Goal: Contribute content: Add original content to the website for others to see

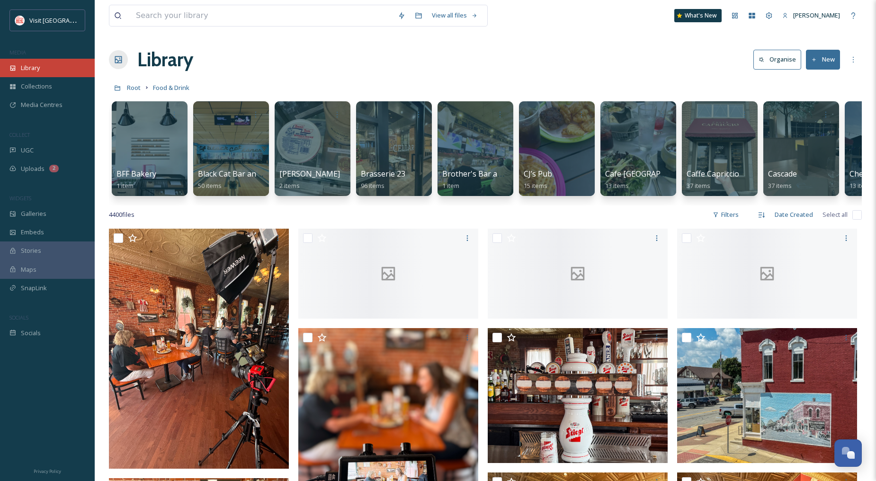
scroll to position [0, 2813]
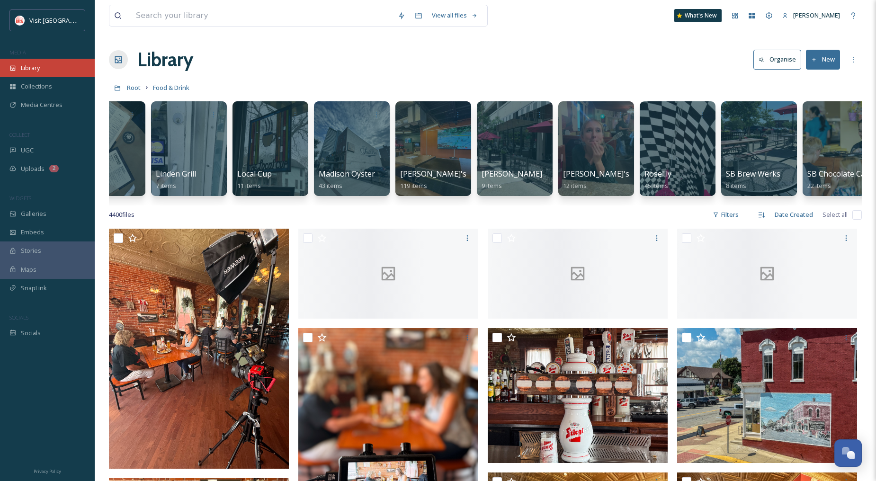
click at [16, 69] on icon at bounding box center [12, 68] width 7 height 7
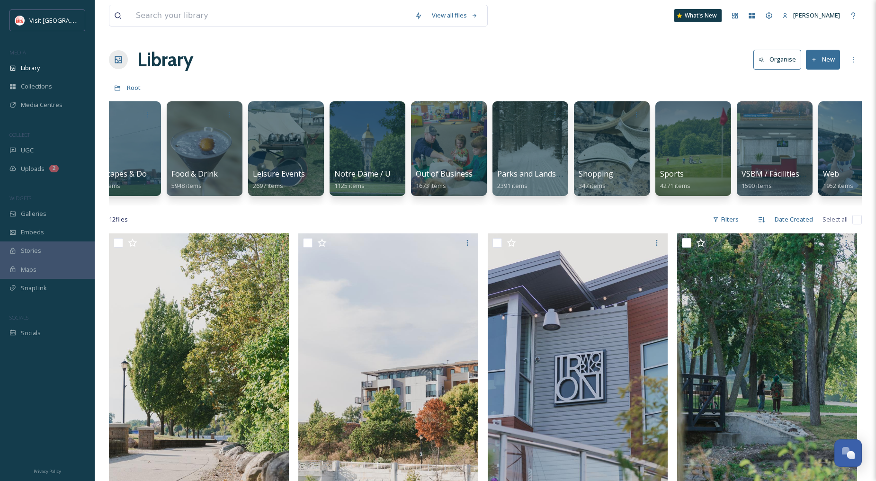
scroll to position [0, 339]
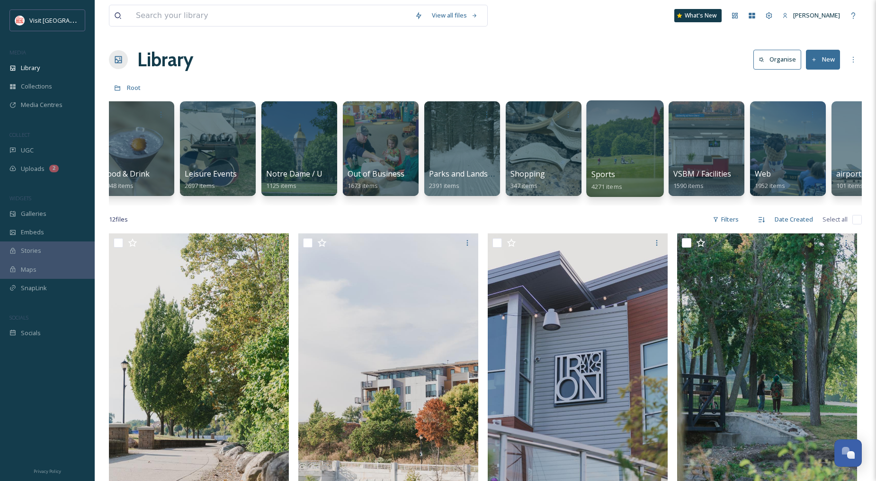
click at [620, 157] on div at bounding box center [624, 148] width 77 height 97
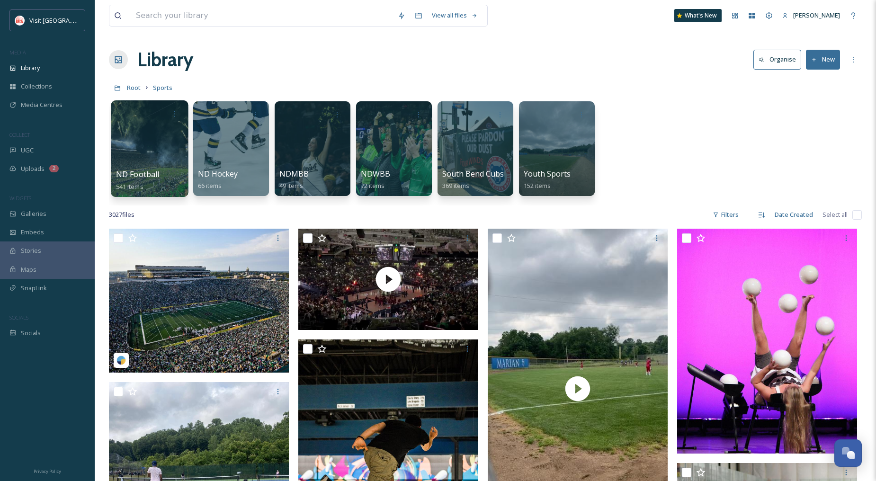
click at [157, 131] on div at bounding box center [149, 148] width 77 height 97
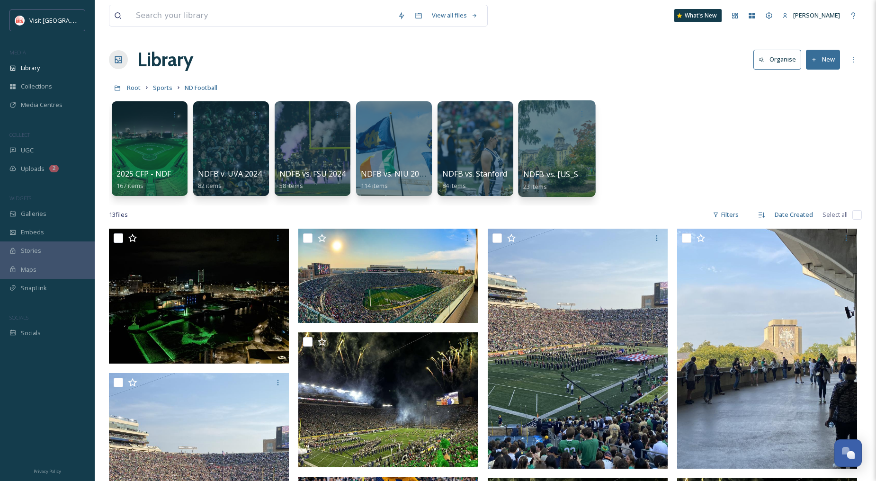
click at [563, 133] on div at bounding box center [556, 148] width 77 height 97
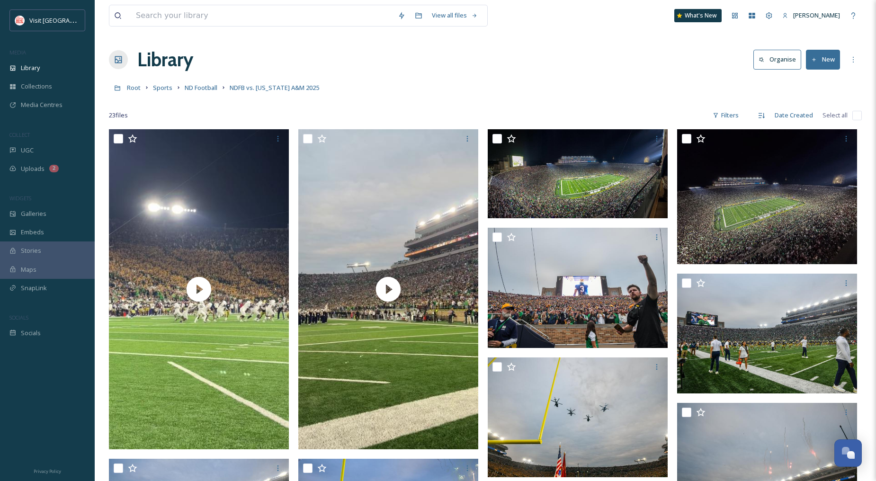
click at [823, 62] on button "New" at bounding box center [823, 59] width 34 height 19
click at [821, 78] on span "File Upload" at bounding box center [818, 81] width 31 height 9
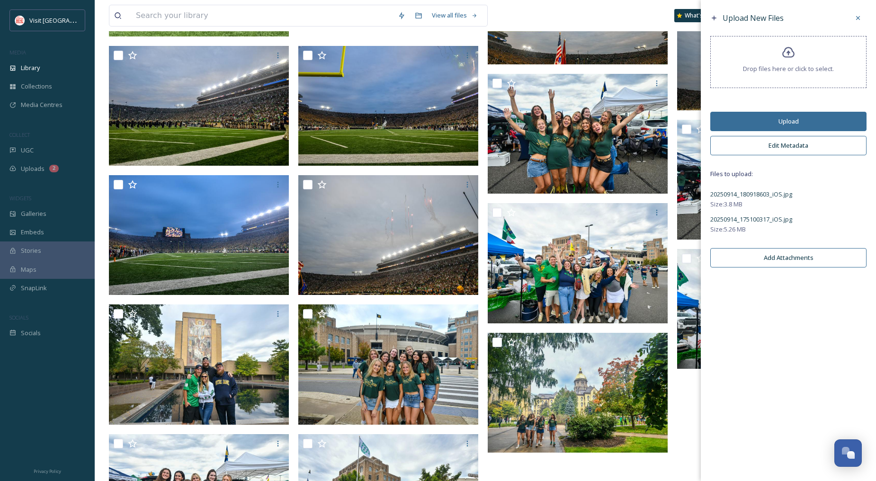
scroll to position [421, 0]
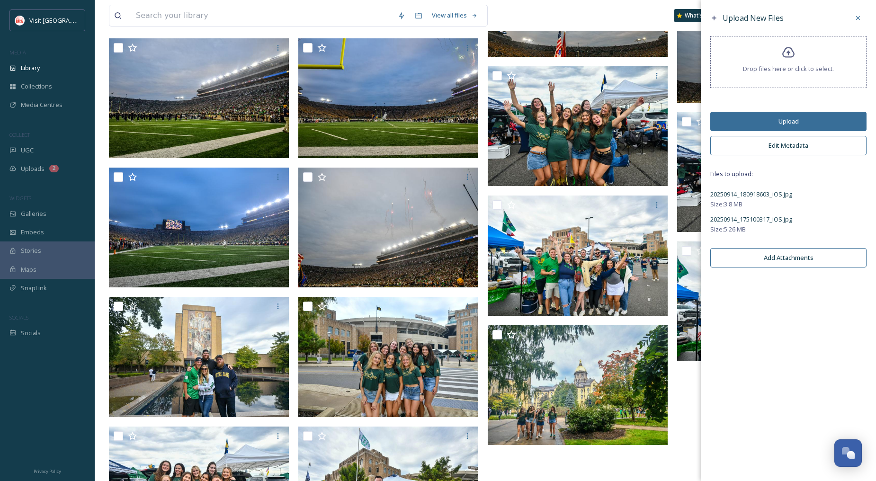
click at [794, 144] on button "Edit Metadata" at bounding box center [789, 145] width 156 height 19
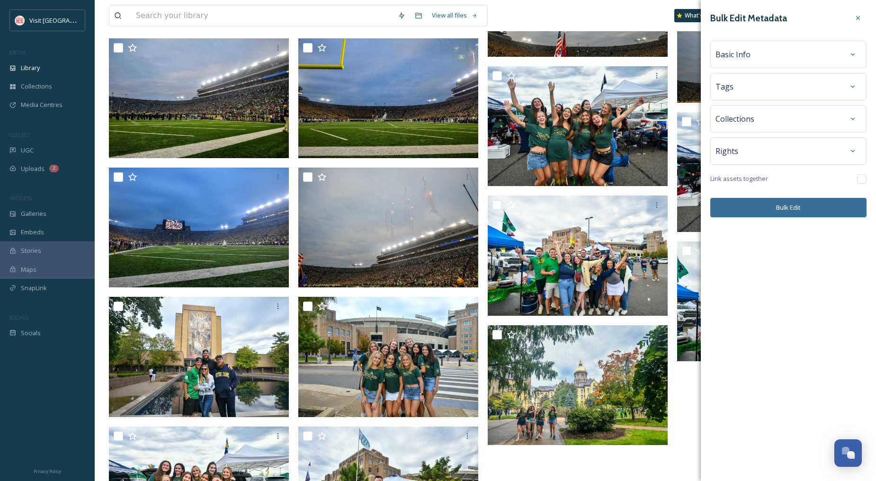
click at [771, 82] on div "Tags" at bounding box center [789, 86] width 146 height 17
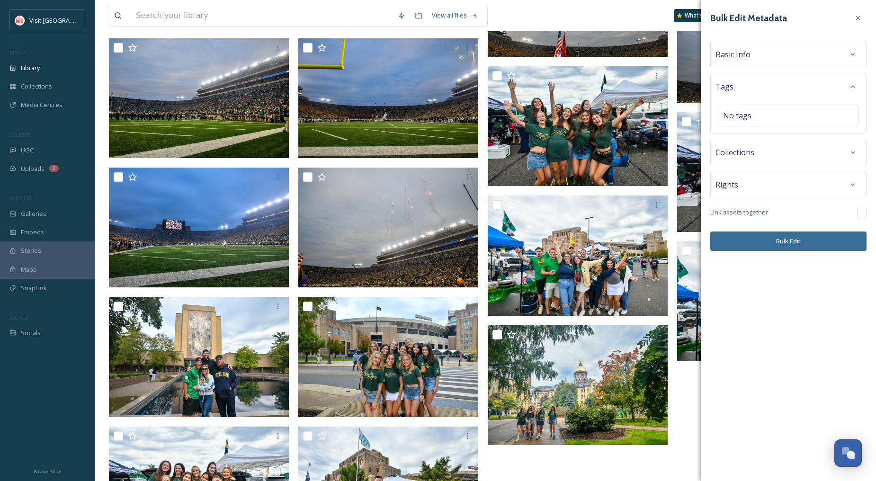
click at [774, 53] on div "Basic Info" at bounding box center [789, 54] width 146 height 17
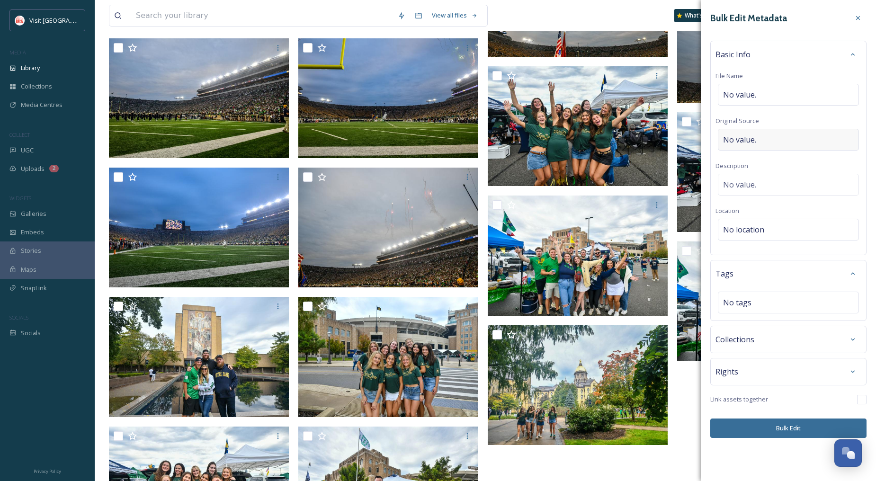
click at [778, 137] on div "No value." at bounding box center [788, 140] width 141 height 22
type input "[PERSON_NAME]"
click at [766, 185] on div "No value." at bounding box center [788, 185] width 141 height 22
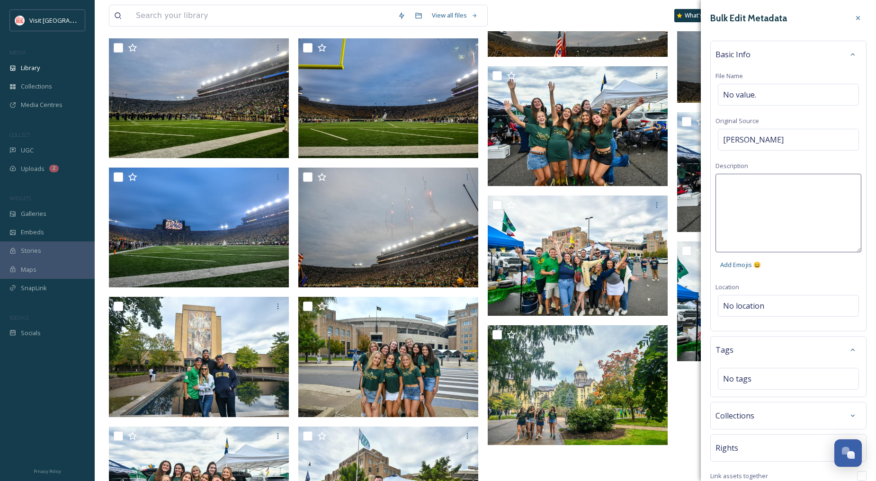
click at [769, 191] on textarea at bounding box center [789, 213] width 146 height 79
type textarea "NDFB v. [US_STATE] A&M Notre Dame Football"
click at [757, 300] on div "Bulk Edit Metadata Basic Info File Name No value. Original Source [PERSON_NAME]…" at bounding box center [788, 262] width 175 height 524
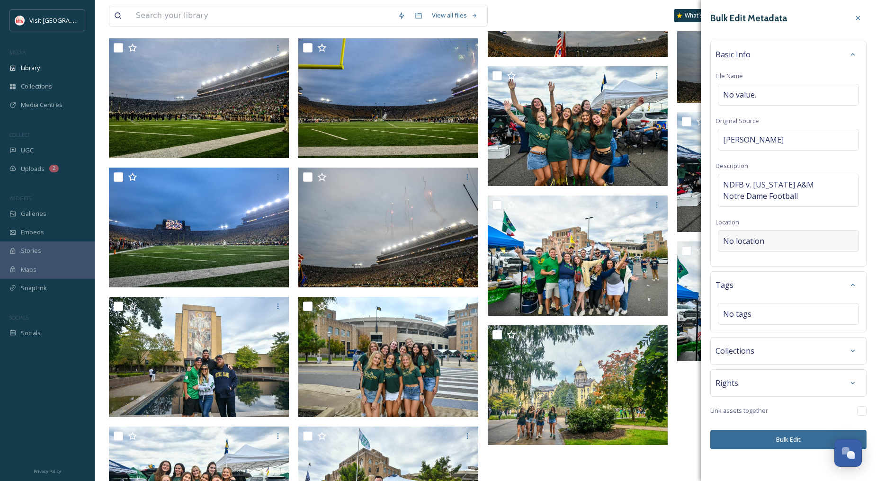
click at [765, 247] on div "No location" at bounding box center [788, 241] width 141 height 22
click at [768, 240] on input at bounding box center [789, 241] width 140 height 21
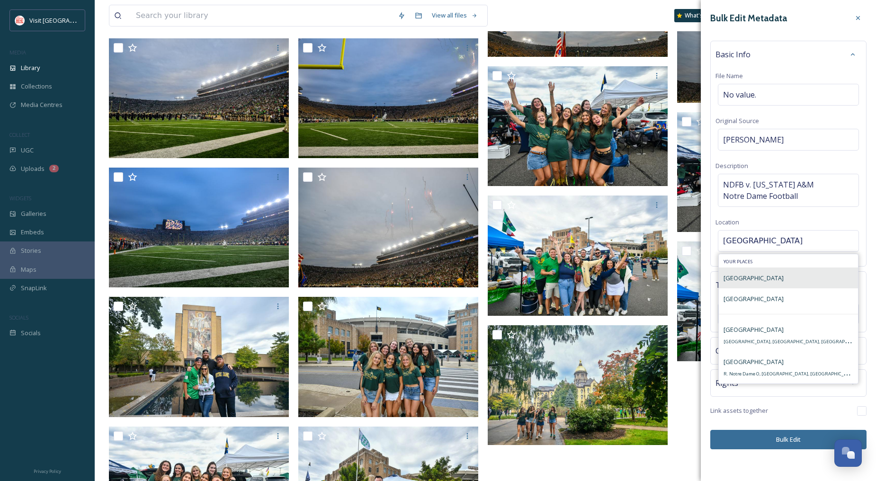
type input "[GEOGRAPHIC_DATA]"
click at [757, 278] on span "[GEOGRAPHIC_DATA]" at bounding box center [754, 278] width 60 height 9
click at [751, 277] on span "[GEOGRAPHIC_DATA]" at bounding box center [754, 278] width 60 height 9
click at [749, 277] on span "[GEOGRAPHIC_DATA]" at bounding box center [754, 278] width 60 height 9
click at [758, 297] on span "[GEOGRAPHIC_DATA]" at bounding box center [754, 299] width 60 height 9
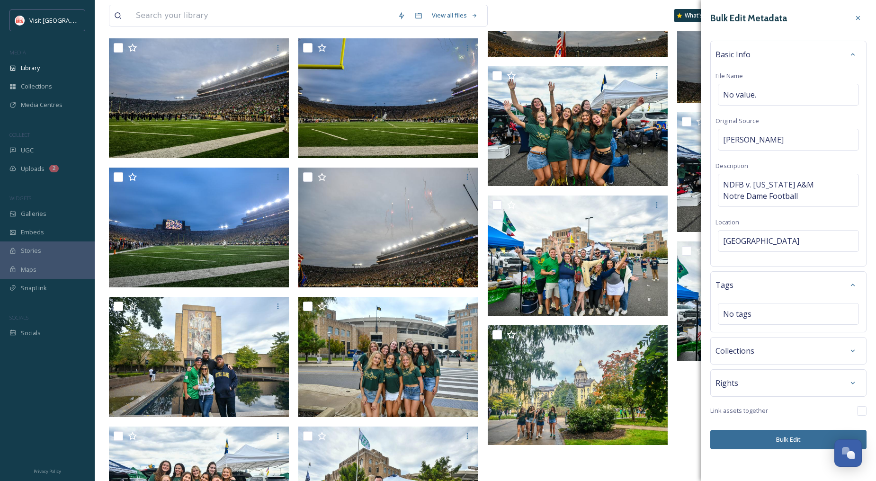
click at [792, 444] on button "Bulk Edit" at bounding box center [789, 439] width 156 height 19
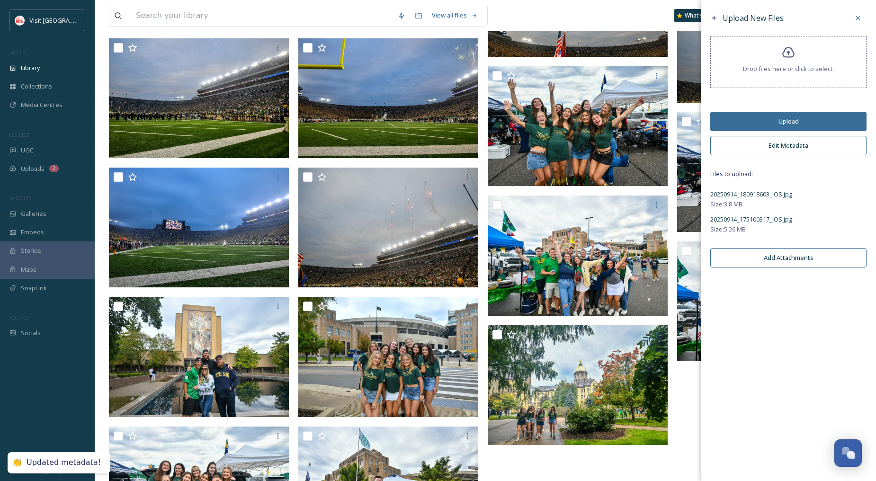
click at [794, 121] on button "Upload" at bounding box center [789, 121] width 156 height 19
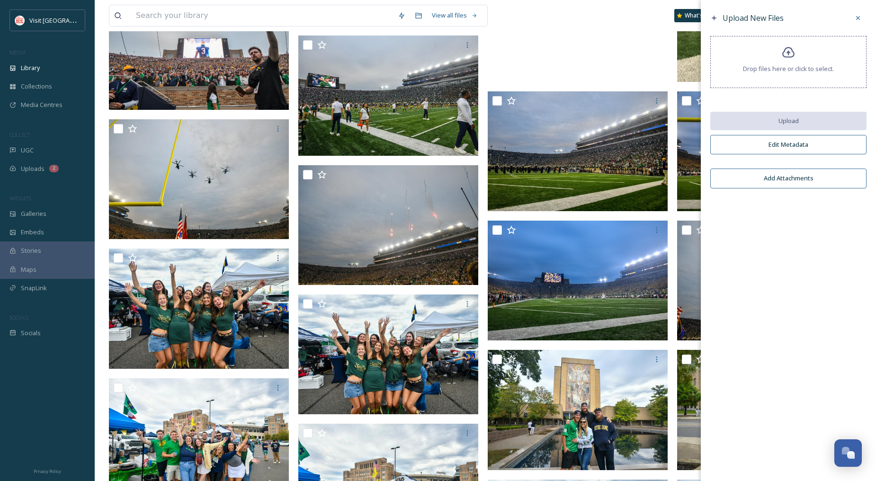
scroll to position [368, 0]
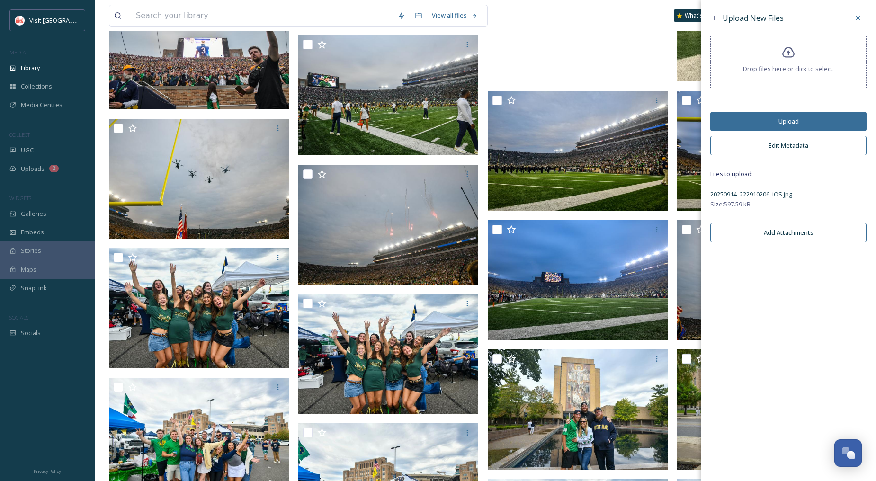
click at [787, 147] on button "Edit Metadata" at bounding box center [789, 145] width 156 height 19
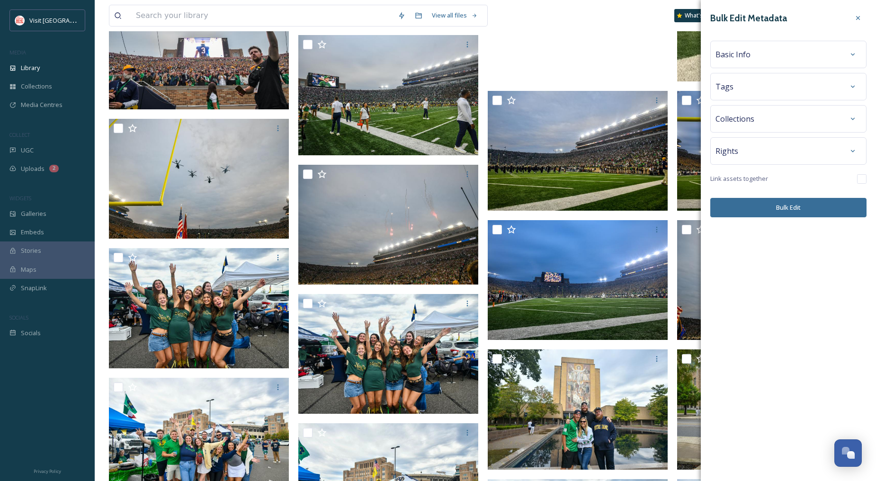
click at [761, 54] on div "Basic Info" at bounding box center [789, 54] width 146 height 17
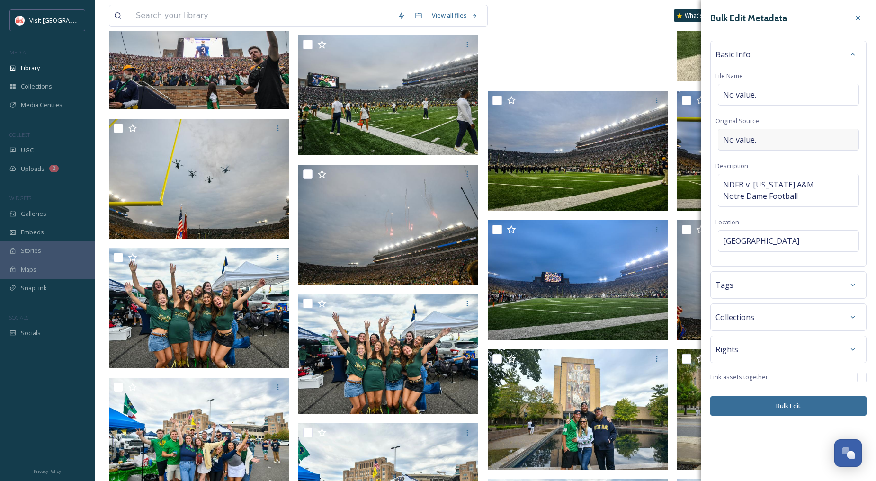
click at [753, 136] on span "No value." at bounding box center [739, 139] width 33 height 11
type input "[PERSON_NAME]"
click at [826, 344] on div "Rights" at bounding box center [789, 347] width 146 height 17
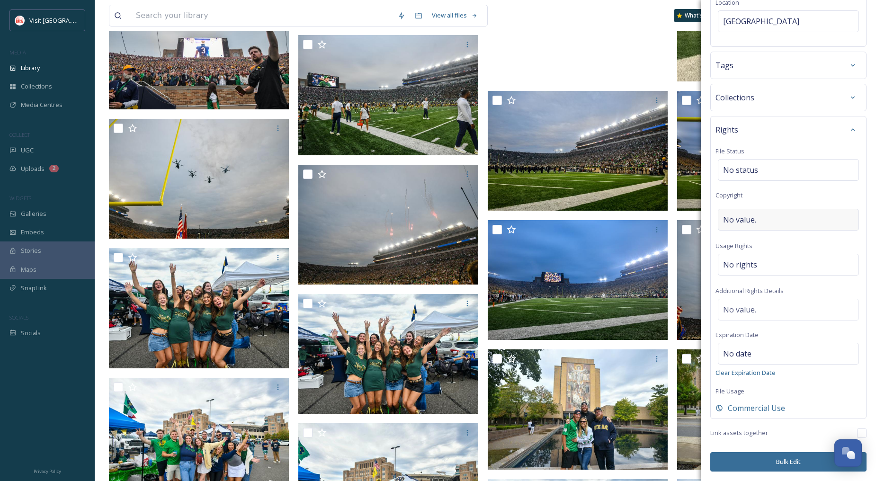
scroll to position [221, 0]
click at [759, 271] on div "No rights" at bounding box center [788, 265] width 141 height 22
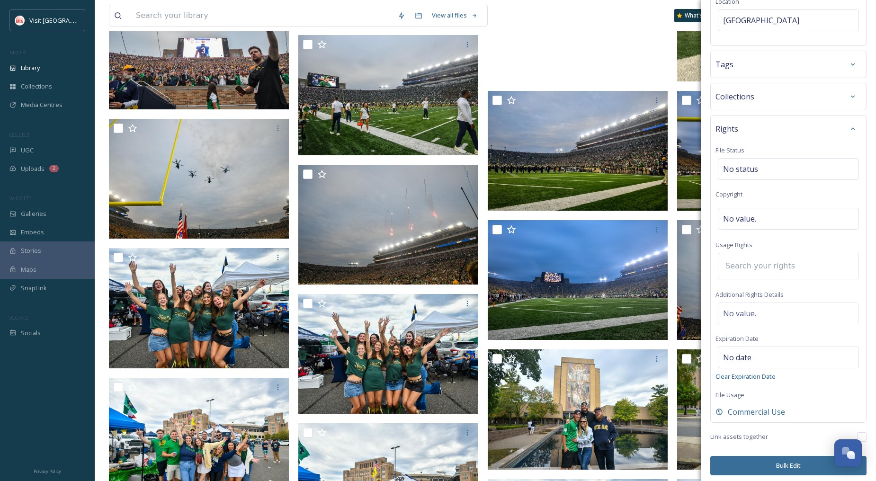
click at [765, 267] on input at bounding box center [773, 266] width 104 height 21
type input "r"
type input "a"
type input "r"
type input "a"
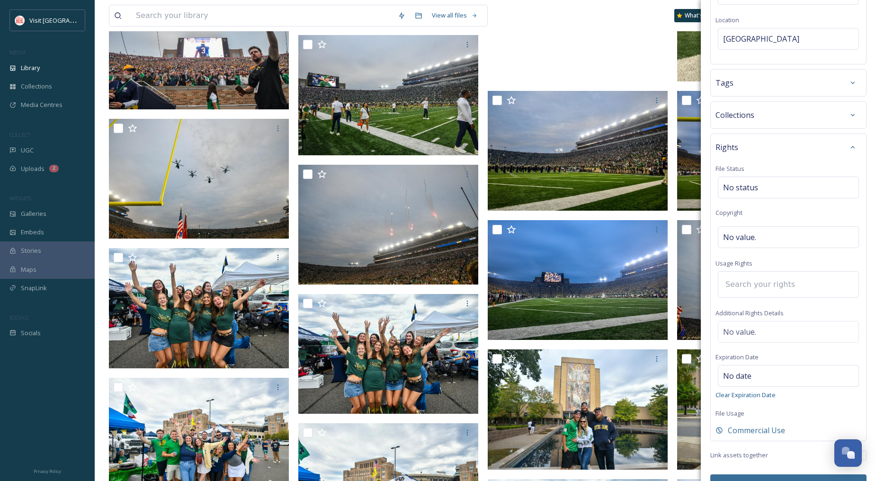
scroll to position [226, 0]
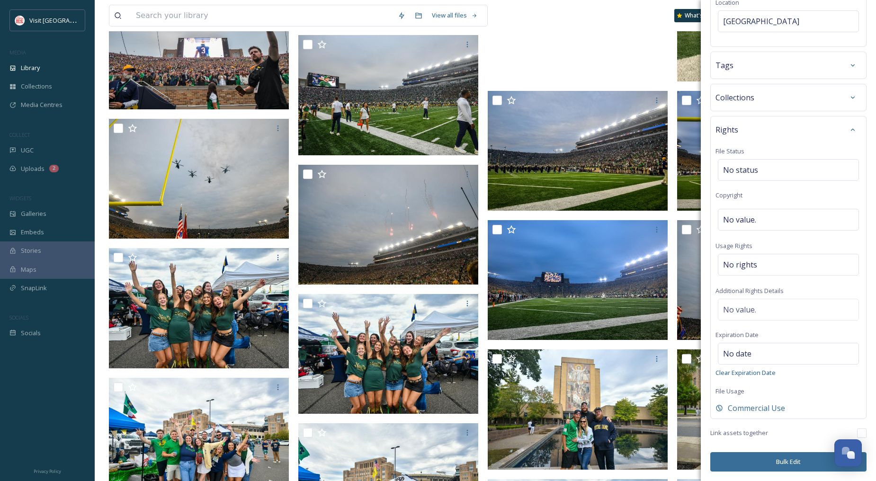
click at [788, 459] on button "Bulk Edit" at bounding box center [789, 461] width 156 height 19
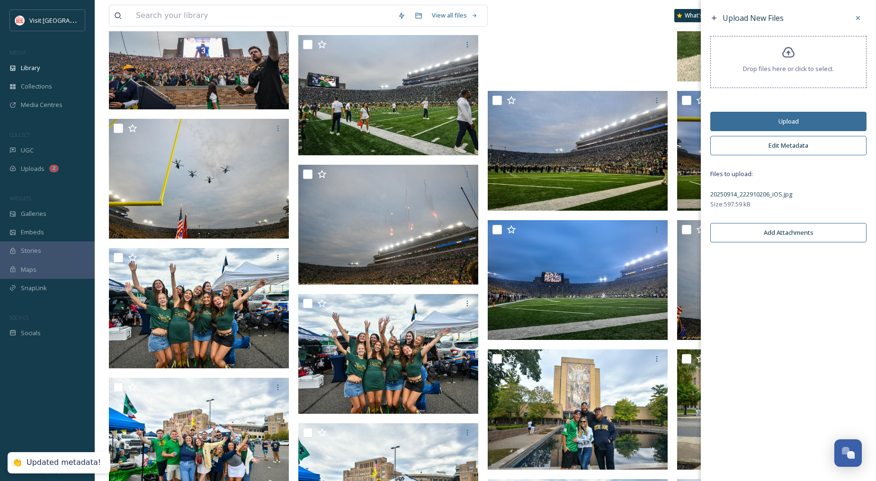
click at [772, 118] on button "Upload" at bounding box center [789, 121] width 156 height 19
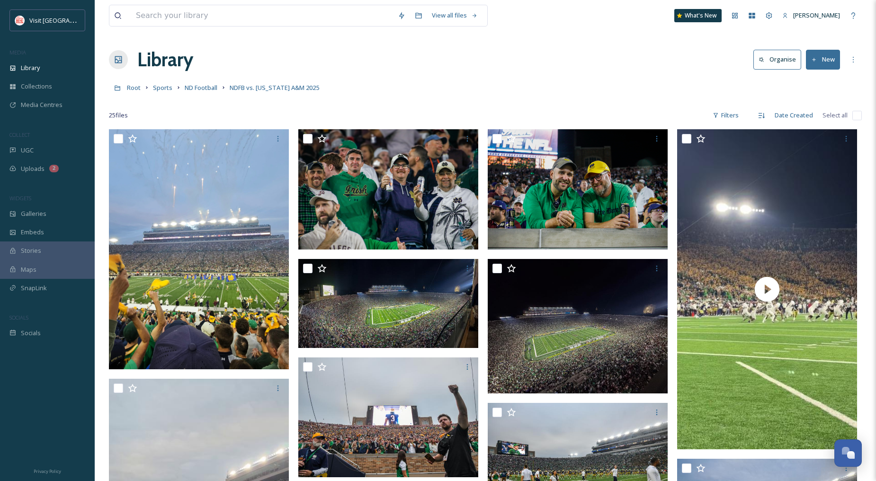
click at [564, 59] on div "Library Organise New" at bounding box center [485, 59] width 753 height 28
